Goal: Transaction & Acquisition: Purchase product/service

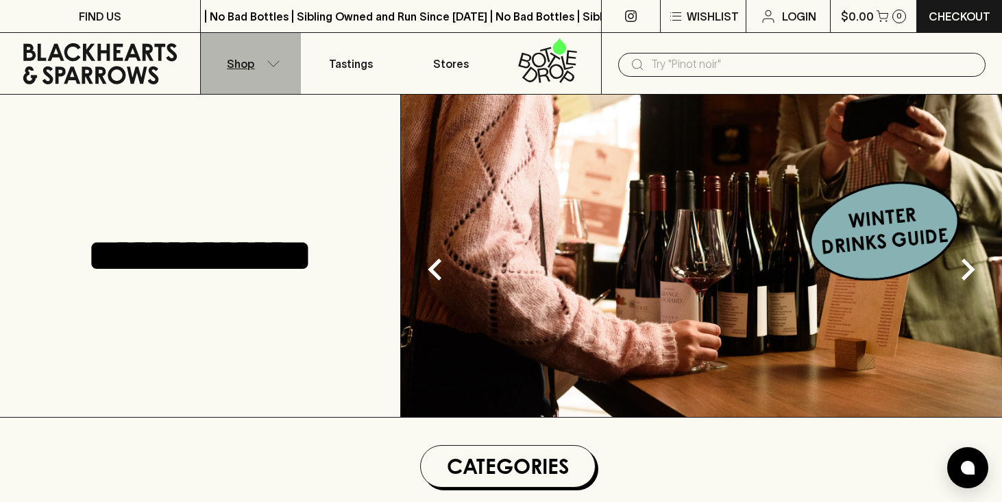
click at [271, 62] on icon "button" at bounding box center [274, 63] width 14 height 7
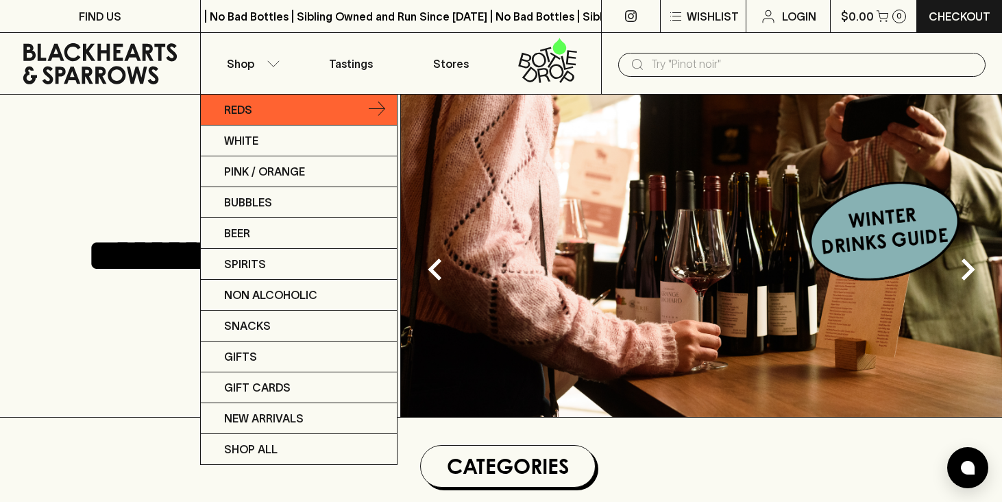
click at [237, 108] on p "Reds" at bounding box center [238, 109] width 28 height 16
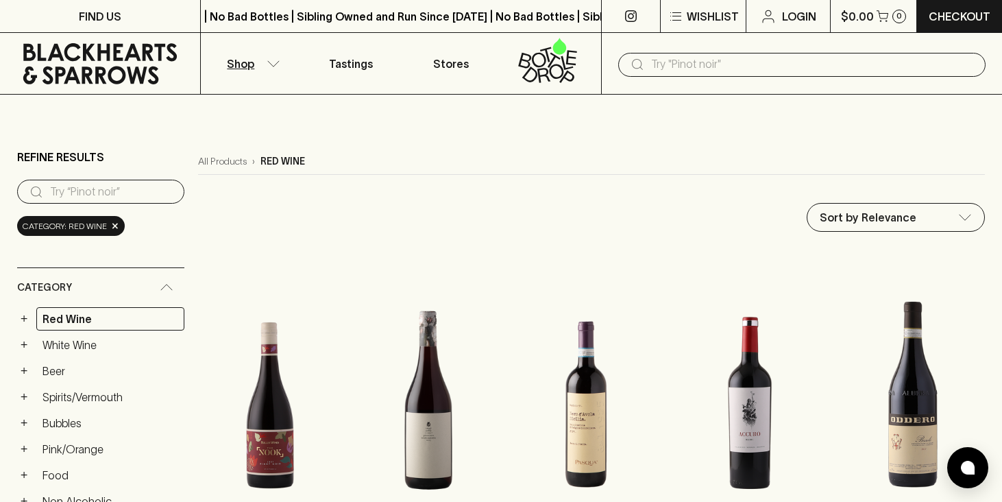
click at [134, 195] on input "search" at bounding box center [111, 192] width 123 height 22
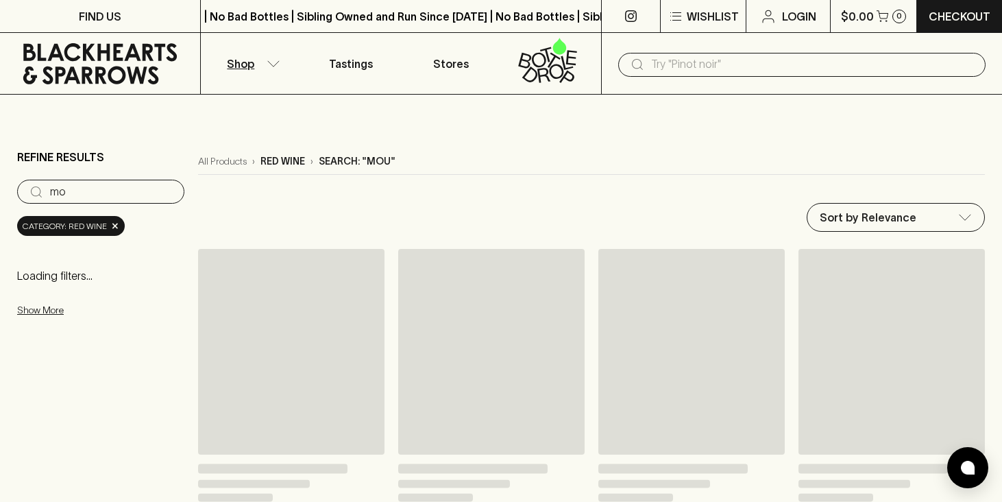
type input "m"
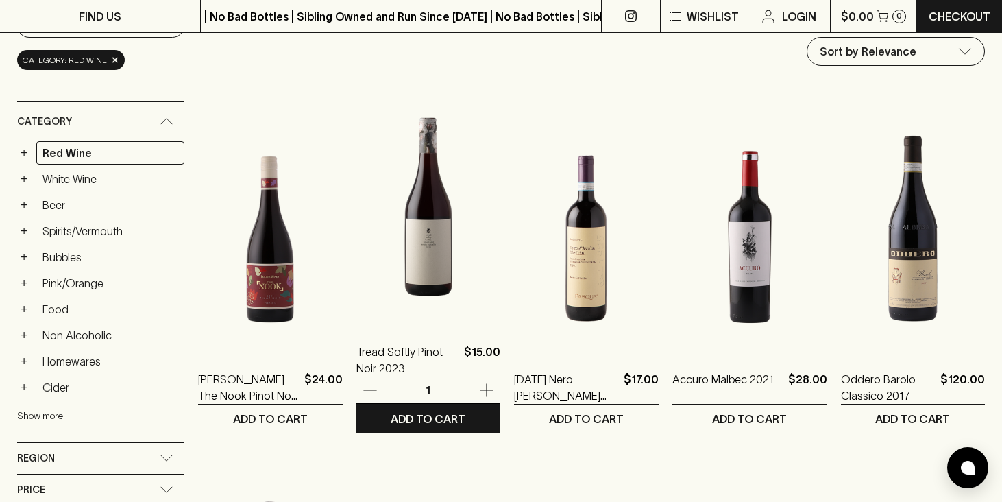
scroll to position [167, 0]
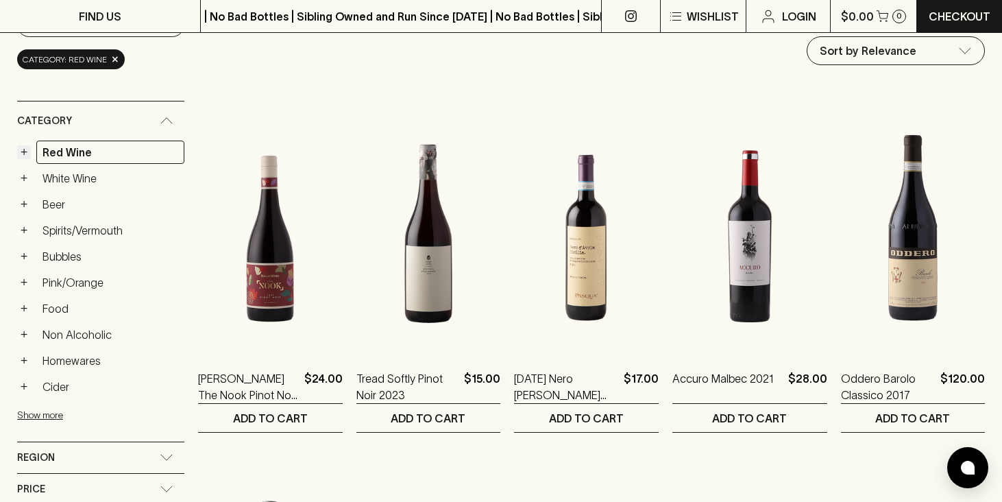
click at [25, 150] on button "+" at bounding box center [24, 152] width 14 height 14
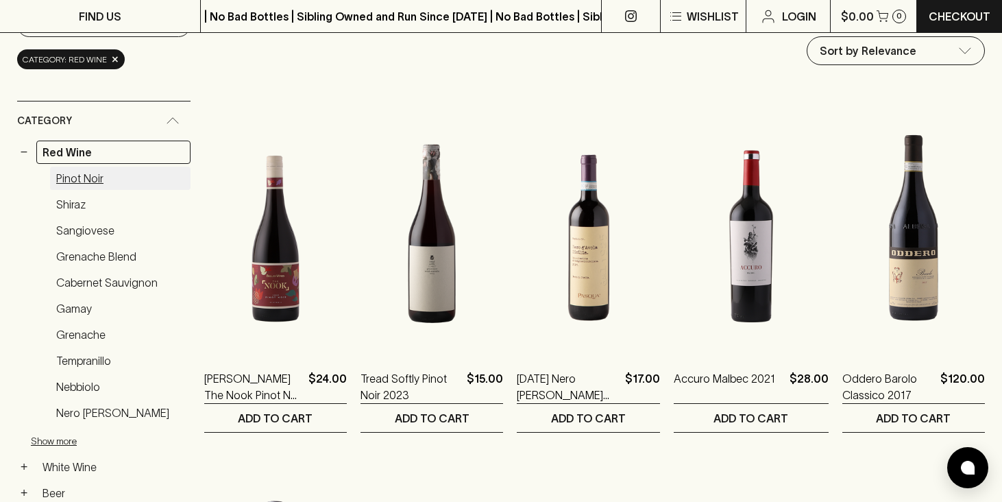
click at [68, 179] on link "Pinot Noir" at bounding box center [120, 178] width 141 height 23
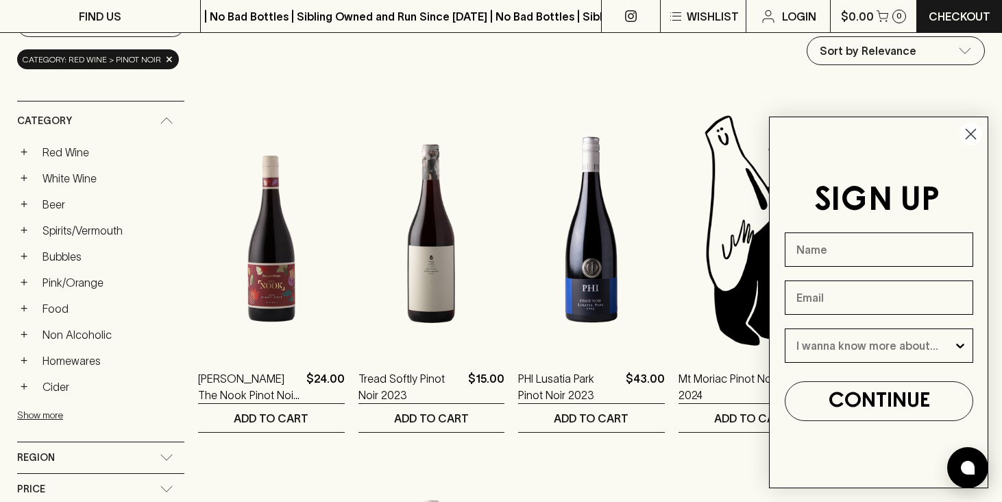
click at [975, 130] on icon "Close dialog" at bounding box center [972, 135] width 10 height 10
